Goal: Check status: Check status

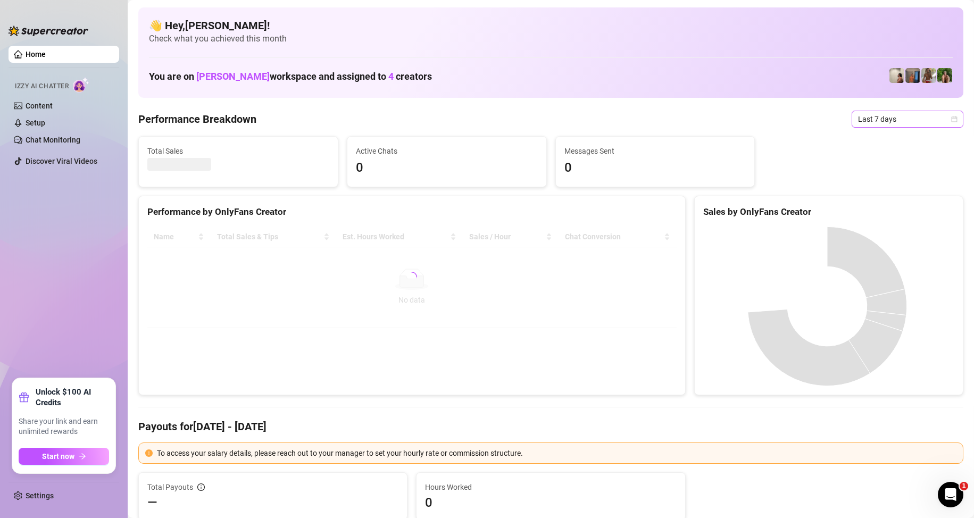
click at [884, 123] on span "Last 7 days" at bounding box center [907, 119] width 99 height 16
click at [883, 210] on div "Custom date" at bounding box center [898, 209] width 95 height 12
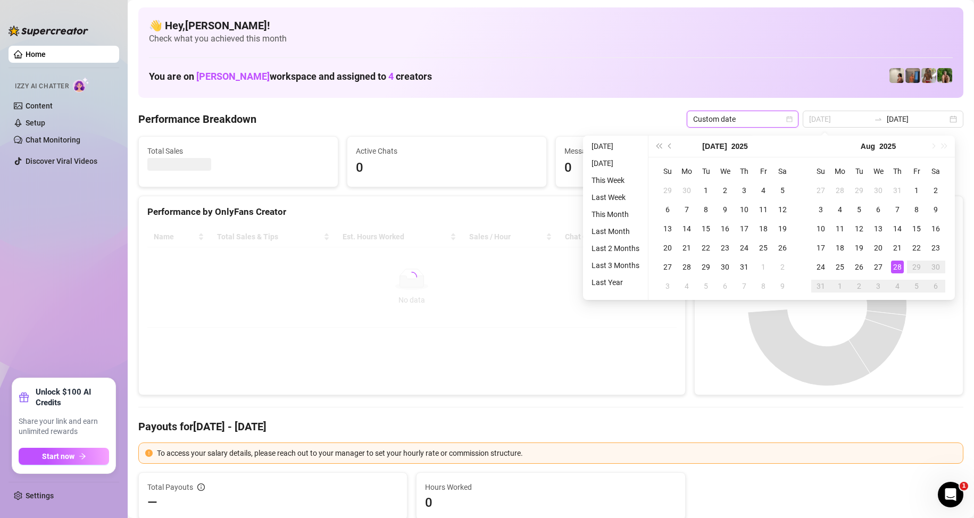
type input "[DATE]"
click at [898, 267] on div "28" at bounding box center [897, 267] width 13 height 13
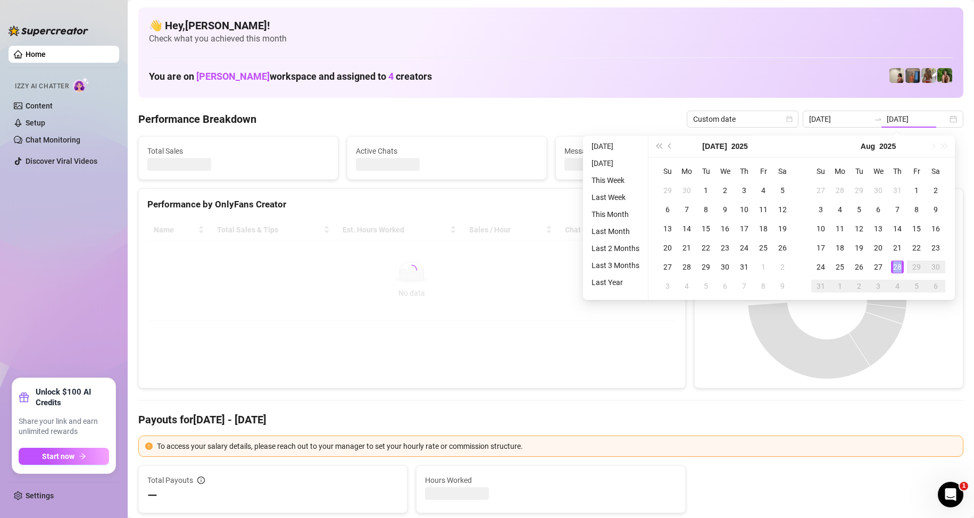
type input "[DATE]"
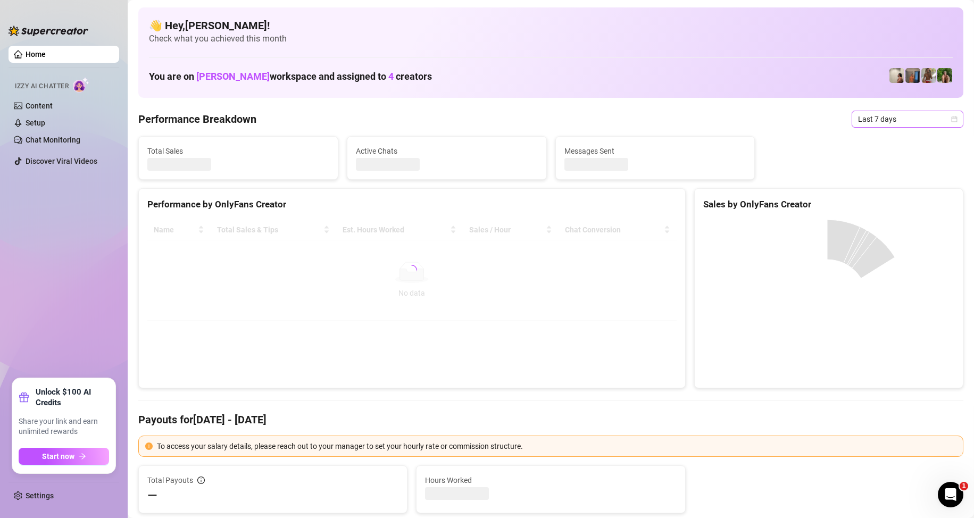
drag, startPoint x: 864, startPoint y: 120, endPoint x: 869, endPoint y: 127, distance: 8.7
click at [865, 120] on span "Last 7 days" at bounding box center [907, 119] width 99 height 16
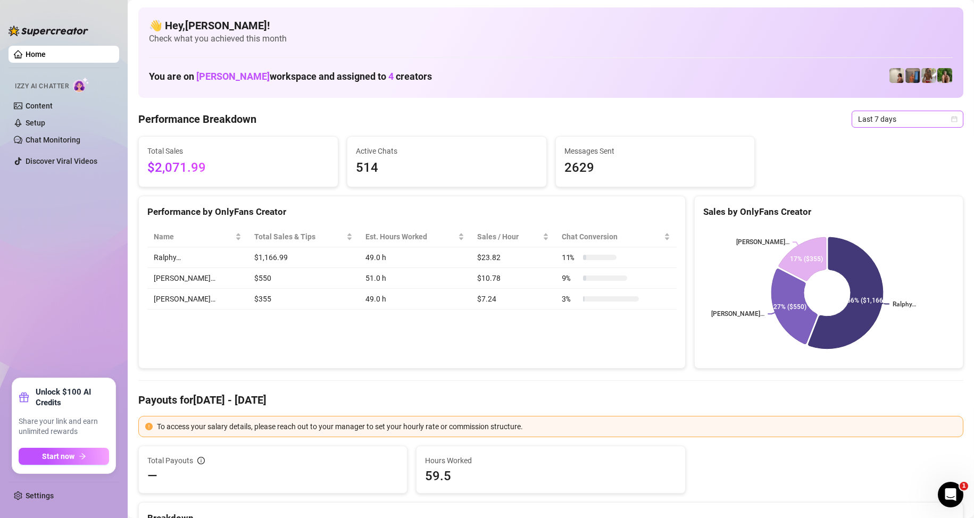
click at [897, 115] on span "Last 7 days" at bounding box center [907, 119] width 99 height 16
click at [882, 209] on div "Custom date" at bounding box center [898, 209] width 95 height 12
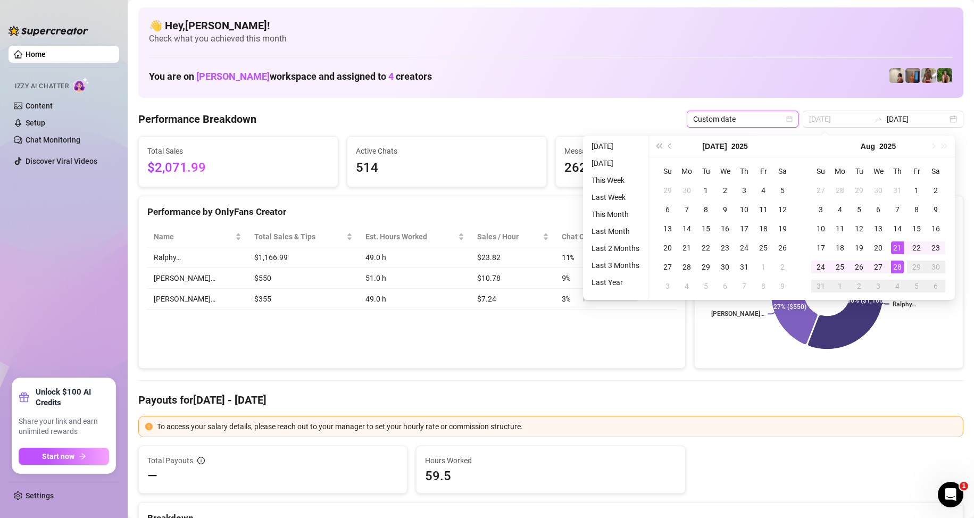
type input "[DATE]"
click at [892, 263] on div "28" at bounding box center [897, 267] width 13 height 13
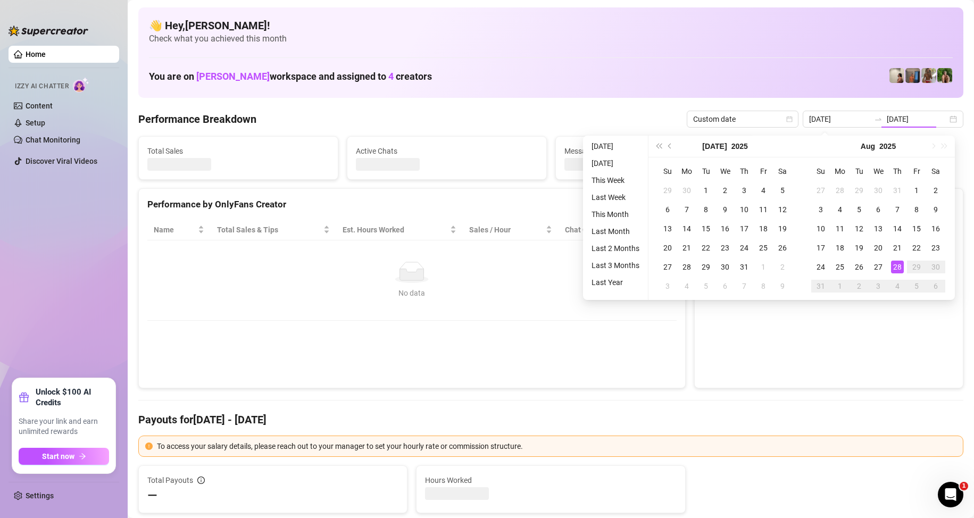
type input "[DATE]"
